Goal: Task Accomplishment & Management: Complete application form

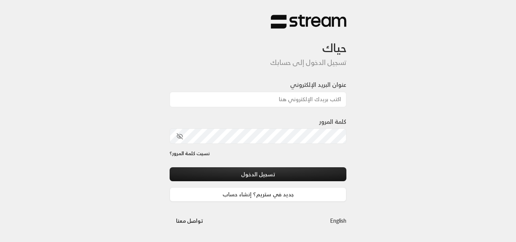
click at [296, 99] on input "عنوان البريد الإلكتروني" at bounding box center [258, 100] width 177 height 16
type input "ِ"
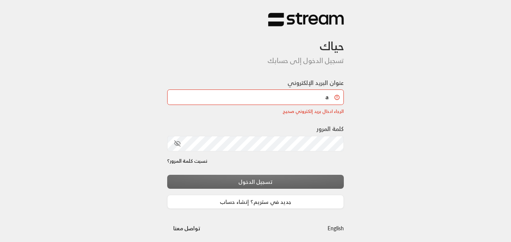
type input "[DOMAIN_NAME][EMAIL_ADDRESS][DOMAIN_NAME]"
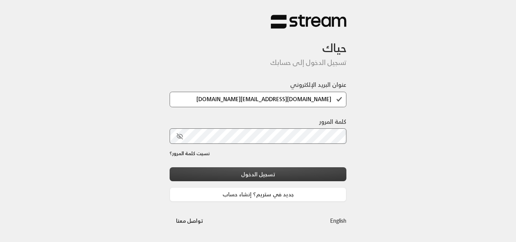
click at [284, 177] on button "تسجيل الدخول" at bounding box center [258, 174] width 177 height 14
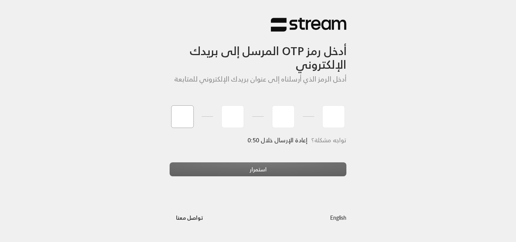
type input "9"
type input "1"
type input "5"
type input "4"
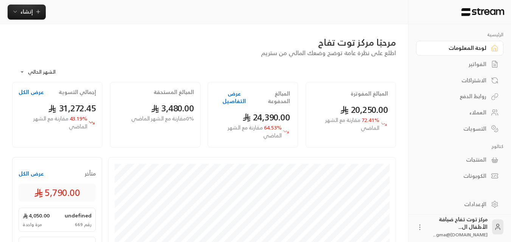
click at [465, 46] on div "لوحة المعلومات" at bounding box center [455, 48] width 61 height 8
click at [473, 64] on div "الفواتير" at bounding box center [455, 64] width 61 height 8
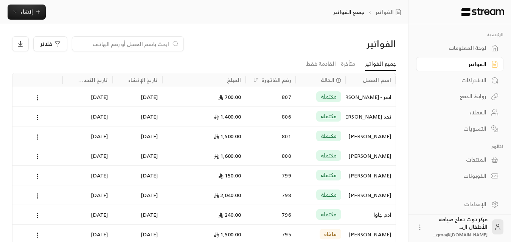
click at [160, 44] on input at bounding box center [123, 44] width 92 height 8
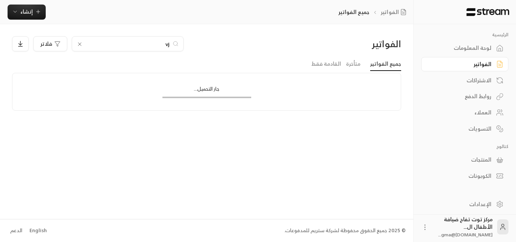
type input "v"
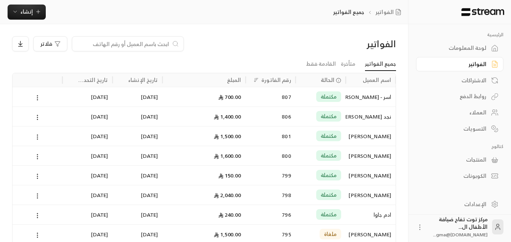
scroll to position [43, 0]
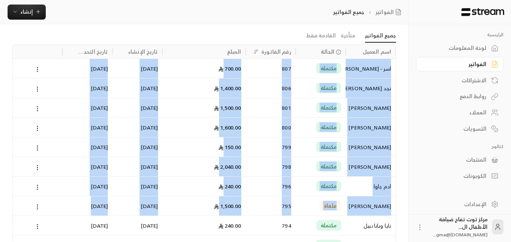
click at [50, 214] on html "الرئيسية لوحة المعلومات الفواتير الاشتراكات روابط الدفع العملاء التسويات كتالوج…" at bounding box center [255, 93] width 511 height 242
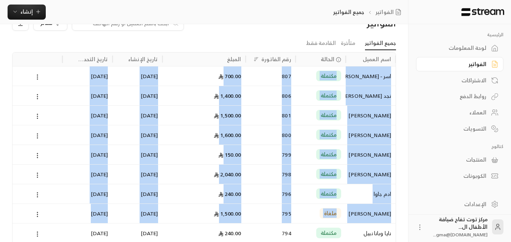
scroll to position [0, 0]
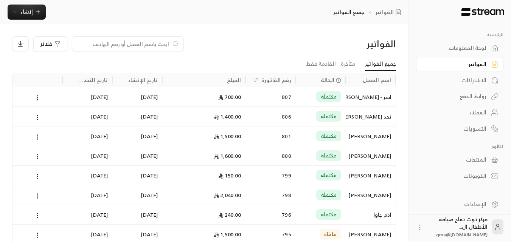
click at [157, 48] on div at bounding box center [128, 43] width 112 height 15
click at [157, 47] on input at bounding box center [123, 44] width 92 height 8
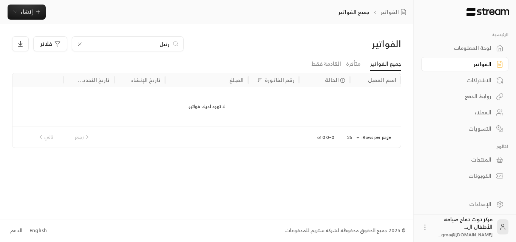
click at [157, 47] on input "رتيل" at bounding box center [128, 44] width 84 height 8
click at [163, 45] on input "بولت" at bounding box center [128, 44] width 84 height 8
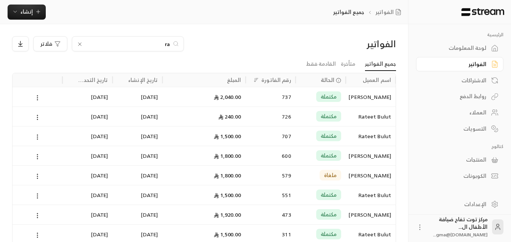
type input "ra"
click at [364, 116] on div "Rateet Bulut" at bounding box center [370, 116] width 41 height 19
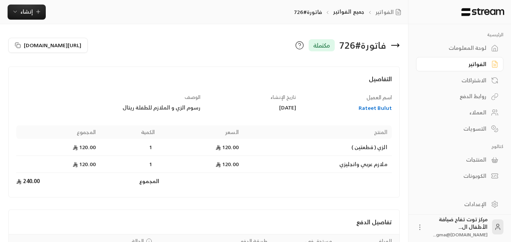
click at [371, 109] on div "Rateet Bulut" at bounding box center [347, 108] width 88 height 8
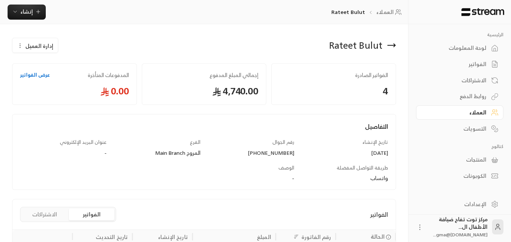
click at [48, 47] on span "إدارة العميل" at bounding box center [39, 46] width 28 height 8
click at [58, 68] on span "تعديل" at bounding box center [54, 68] width 14 height 6
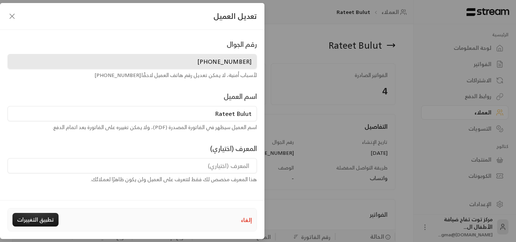
click at [233, 113] on input "Rateet Bulut" at bounding box center [133, 113] width 250 height 15
type input "Rateel Bulut"
click at [41, 222] on button "تطبيق التغييرات" at bounding box center [35, 220] width 46 height 14
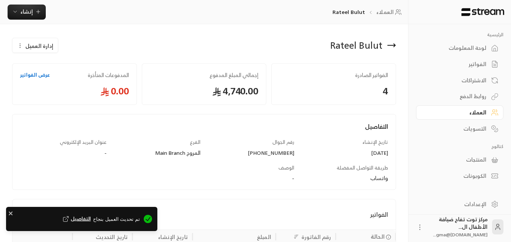
scroll to position [137, 0]
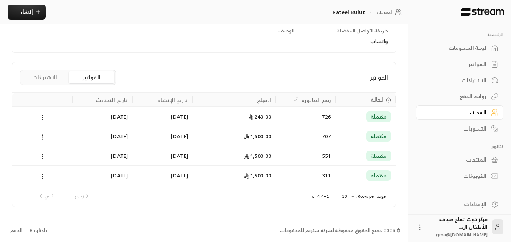
click at [264, 137] on div "1,500.00" at bounding box center [234, 136] width 74 height 19
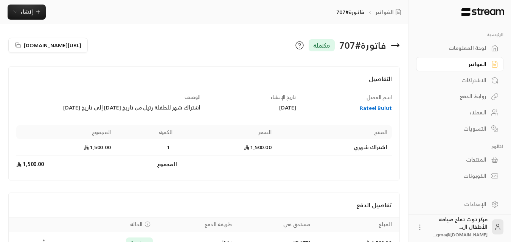
click at [120, 106] on div "اشتراك شهر للطفلة رتيل من تاريخ [DATE] إلى تاريخ [DATE]" at bounding box center [108, 108] width 184 height 8
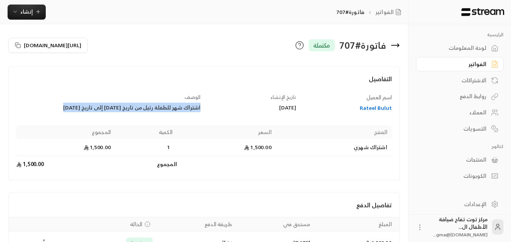
click at [120, 106] on div "اشتراك شهر للطفلة رتيل من تاريخ [DATE] إلى تاريخ [DATE]" at bounding box center [108, 108] width 184 height 8
copy div "اشتراك شهر للطفلة رتيل من تاريخ [DATE] إلى تاريخ [DATE]"
click at [22, 11] on span "إنشاء" at bounding box center [26, 11] width 12 height 9
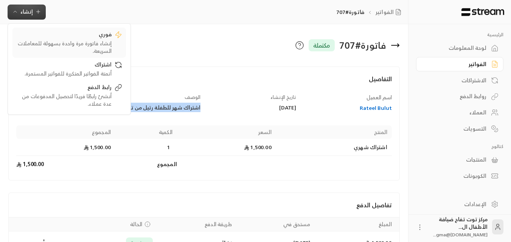
click at [71, 40] on div "إنشاء فاتورة مرة واحدة بسهولة للمعاملات السريعة." at bounding box center [63, 47] width 95 height 15
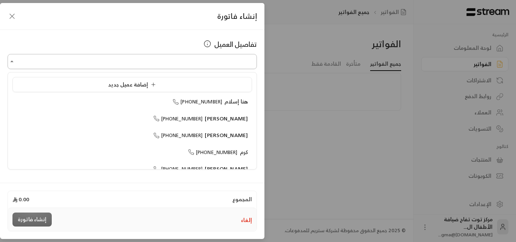
click at [139, 63] on input "اختر العميل" at bounding box center [133, 61] width 250 height 13
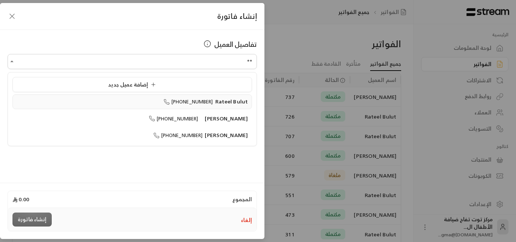
click at [223, 100] on span "Rateel Bulut" at bounding box center [231, 101] width 33 height 9
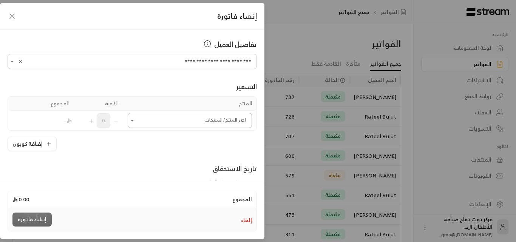
type input "**********"
click at [157, 120] on input "اختر العميل" at bounding box center [190, 120] width 124 height 13
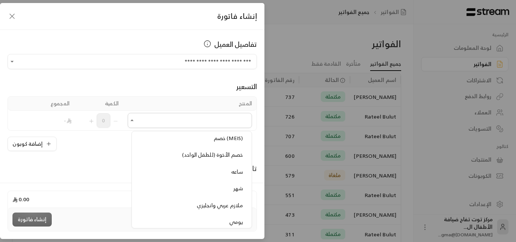
scroll to position [794, 0]
click at [226, 134] on span "خصم (MEIS)" at bounding box center [228, 134] width 29 height 9
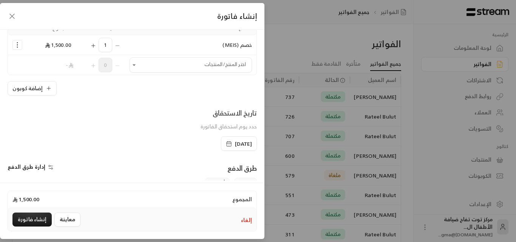
scroll to position [113, 0]
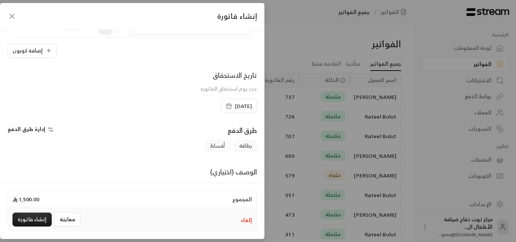
click at [226, 106] on icon "button" at bounding box center [229, 106] width 6 height 6
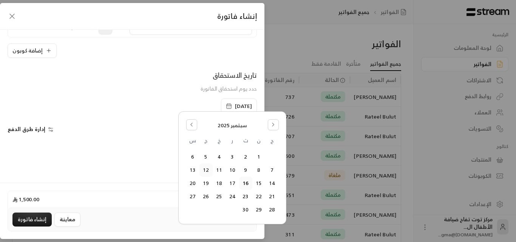
click at [204, 169] on button "12" at bounding box center [206, 170] width 12 height 12
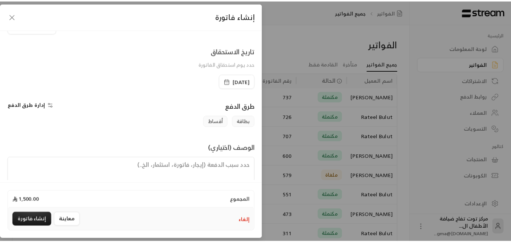
scroll to position [151, 0]
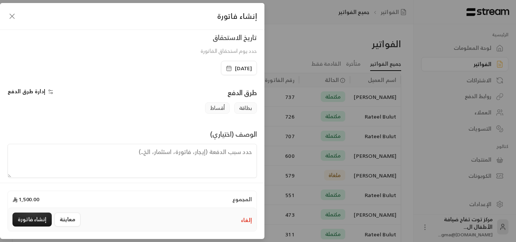
paste textarea "اشتراك شهر للطفلة رتيل من تاريخ [DATE] إلى تاريخ [DATE]"
click at [161, 152] on textarea "اشتراك شهر للطفلة رتيل من تاريخ [DATE] إلى تاريخ [DATE]" at bounding box center [133, 161] width 250 height 34
click at [153, 153] on textarea "اشتراك شهر للطفلة رتيل من تاريخ [DATE] إلى تاريخ [DATE]" at bounding box center [133, 161] width 250 height 34
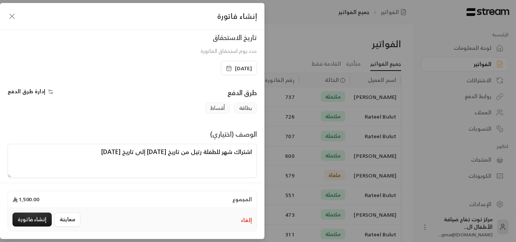
click at [154, 153] on textarea "اشتراك شهر للطفلة رتيل من تاريخ [DATE] إلى تاريخ [DATE]" at bounding box center [133, 161] width 250 height 34
click at [105, 151] on textarea "اشتراك شهر للطفلة رتيل من تاريخ [DATE] إلى تاريخ [DATE]" at bounding box center [133, 161] width 250 height 34
click at [161, 151] on textarea "اشتراك شهر للطفلة رتيل من تاريخ [DATE] إلى تاريخ [DATE]" at bounding box center [133, 161] width 250 height 34
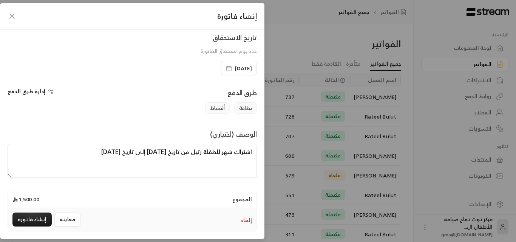
click at [161, 151] on textarea "اشتراك شهر للطفلة رتيل من تاريخ [DATE] إلى تاريخ [DATE]" at bounding box center [133, 161] width 250 height 34
click at [106, 152] on textarea "اشتراك شهر للطفلة رتيل من تاريخ [DATE] إلى تاريخ [DATE]" at bounding box center [133, 161] width 250 height 34
click at [96, 151] on textarea "اشتراك شهر للطفلة رتيل من تاريخ [DATE] إلى تاريخ [DATE]" at bounding box center [133, 161] width 250 height 34
click at [99, 151] on textarea "اشتراك شهر للطفلة رتيل من تاريخ [DATE] إلى تاريخ [DATE]" at bounding box center [133, 161] width 250 height 34
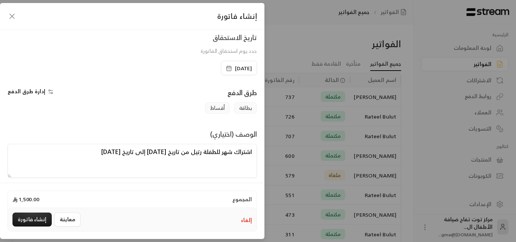
click at [99, 151] on textarea "اشتراك شهر للطفلة رتيل من تاريخ [DATE] إلى تاريخ [DATE]" at bounding box center [133, 161] width 250 height 34
click at [101, 155] on textarea "اشتراك شهر للطفلة رتيل من تاريخ [DATE] إلى تاريخ [DATE]" at bounding box center [133, 161] width 250 height 34
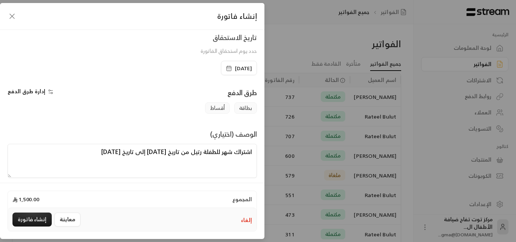
click at [99, 152] on textarea "اشتراك شهر للطفلة رتيل من تاريخ [DATE] إلى تاريخ [DATE]" at bounding box center [133, 161] width 250 height 34
type textarea "اشتراك شهر للطفلة رتيل من تاريخ [DATE] إلى تاريخ [DATE]"
click at [27, 215] on button "إنشاء فاتورة" at bounding box center [31, 220] width 39 height 14
